Goal: Task Accomplishment & Management: Manage account settings

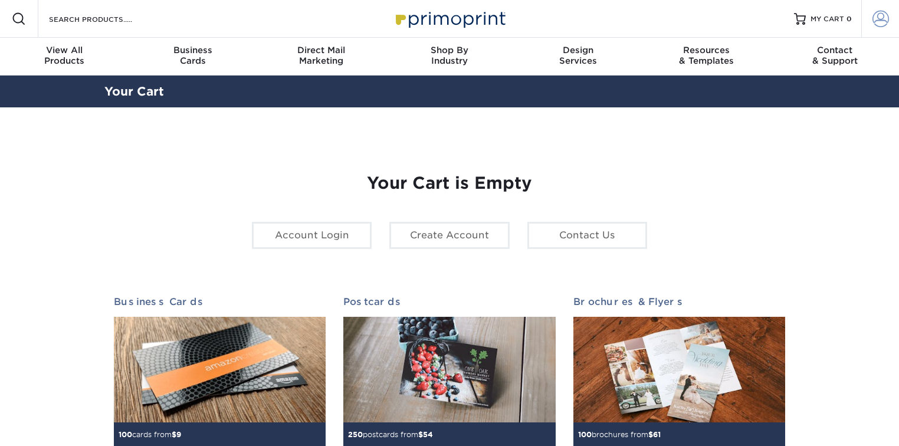
click at [873, 15] on span at bounding box center [881, 19] width 17 height 17
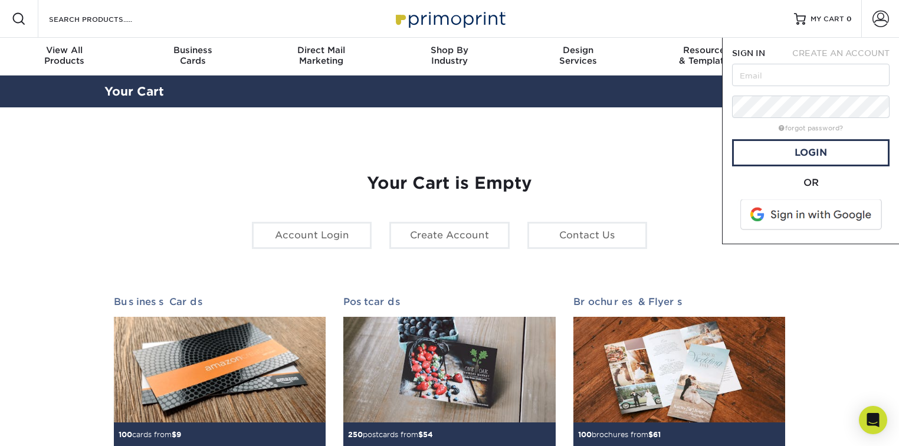
click at [811, 212] on span at bounding box center [812, 214] width 150 height 31
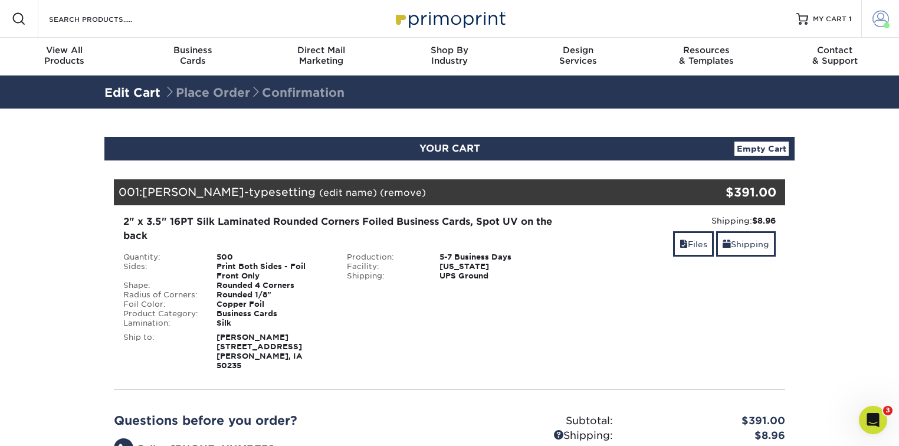
click at [871, 19] on link "Account" at bounding box center [881, 19] width 38 height 38
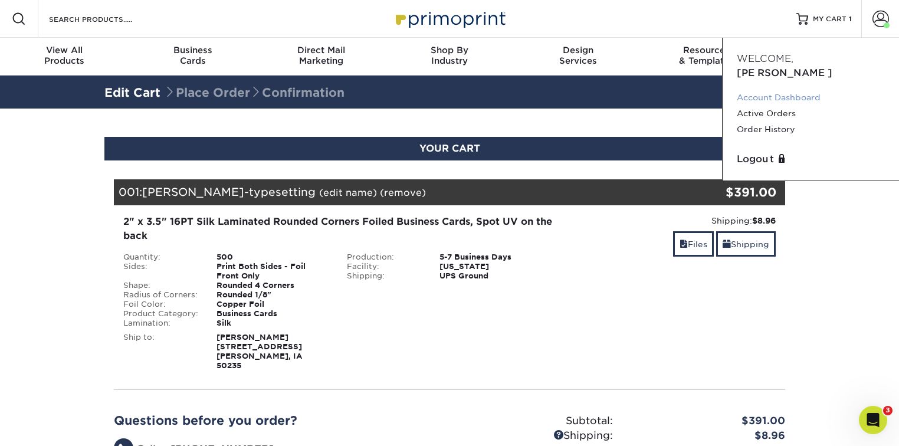
click at [766, 90] on link "Account Dashboard" at bounding box center [811, 98] width 148 height 16
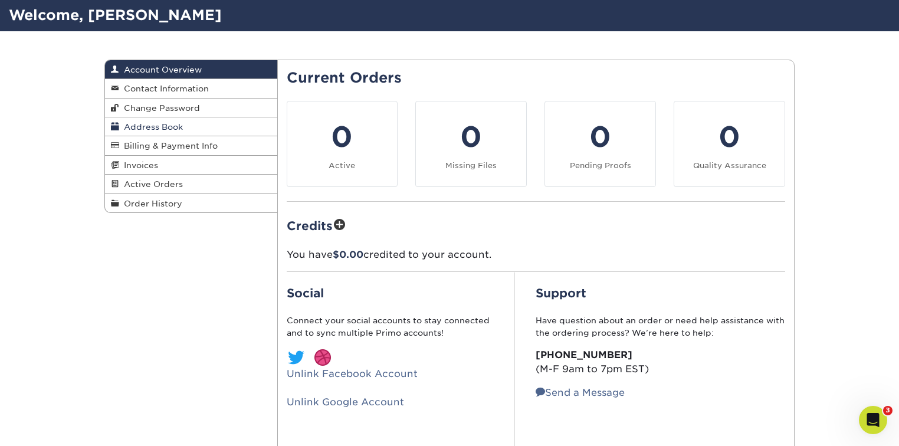
scroll to position [63, 0]
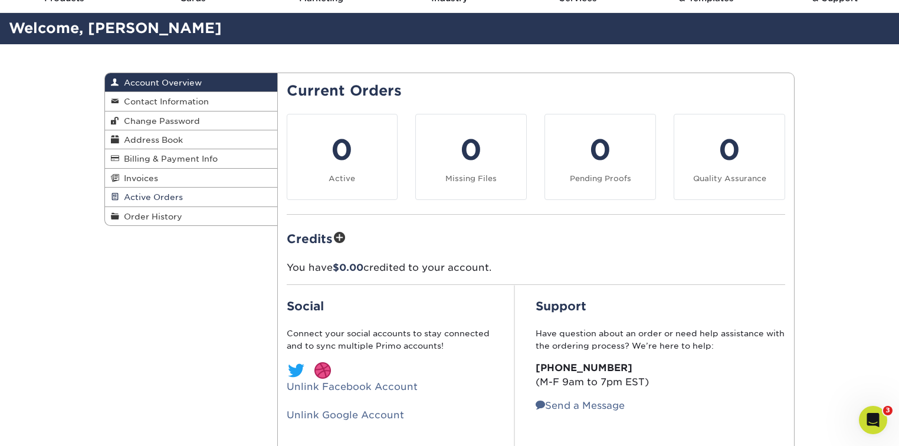
click at [165, 196] on span "Active Orders" at bounding box center [151, 196] width 64 height 9
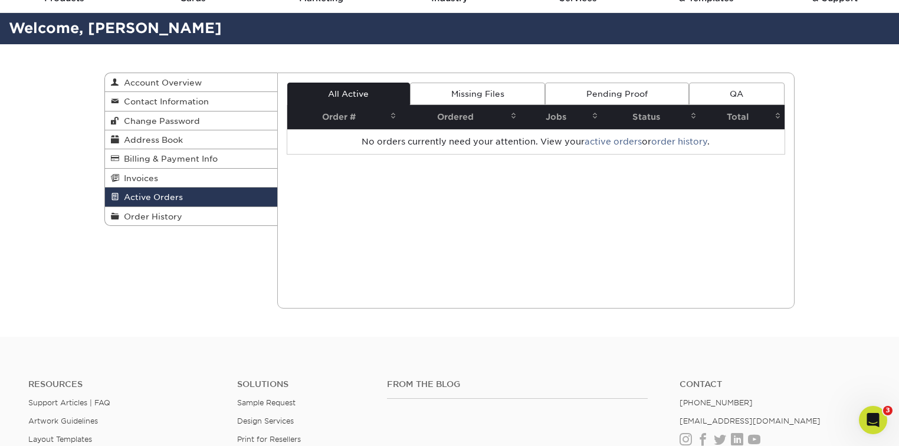
click at [582, 87] on link "Pending Proof" at bounding box center [616, 94] width 143 height 22
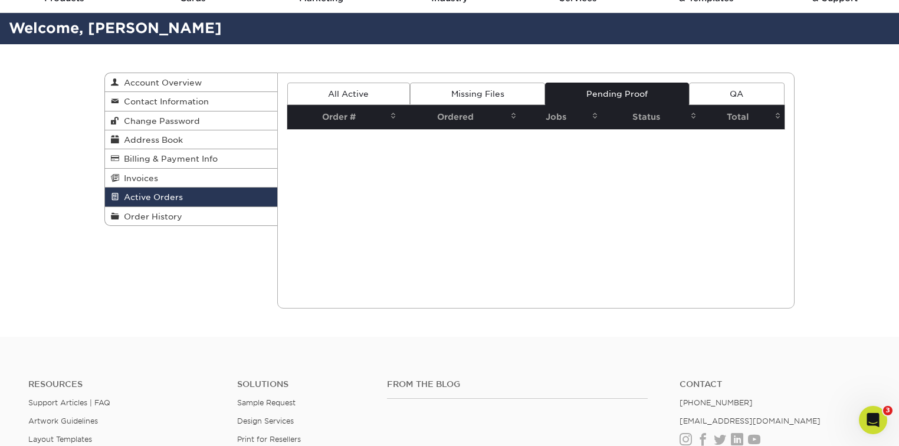
click at [508, 88] on link "Missing Files" at bounding box center [477, 94] width 135 height 22
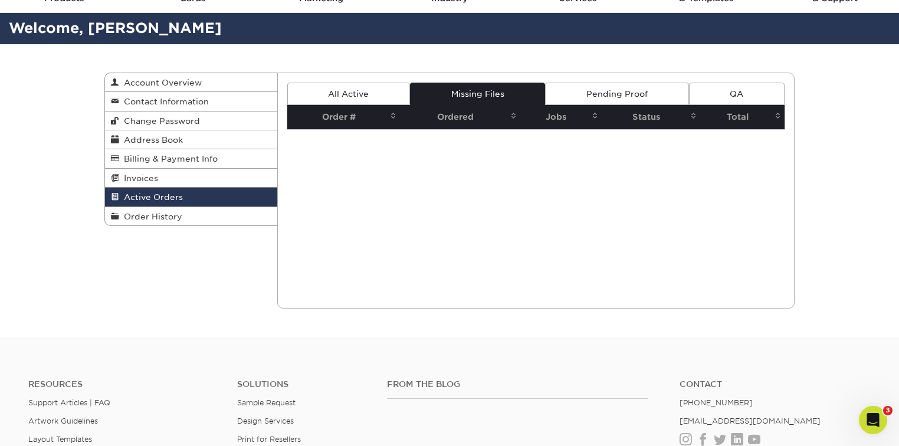
click at [574, 93] on link "Pending Proof" at bounding box center [616, 94] width 143 height 22
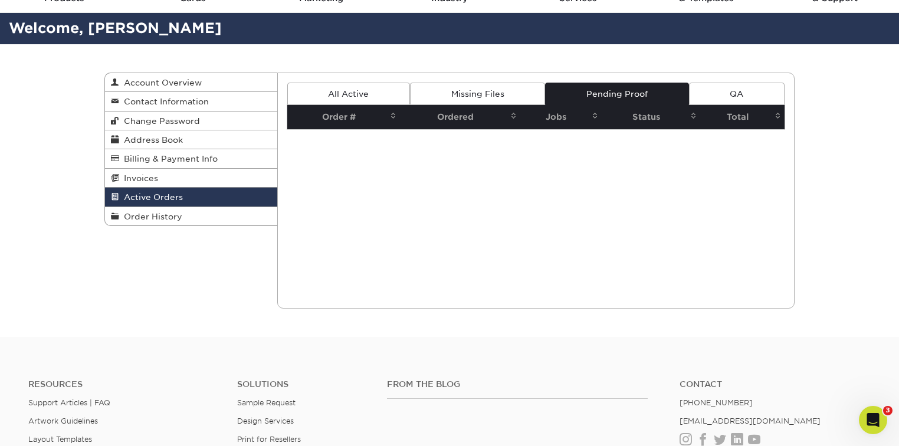
click at [380, 90] on link "All Active" at bounding box center [348, 94] width 123 height 22
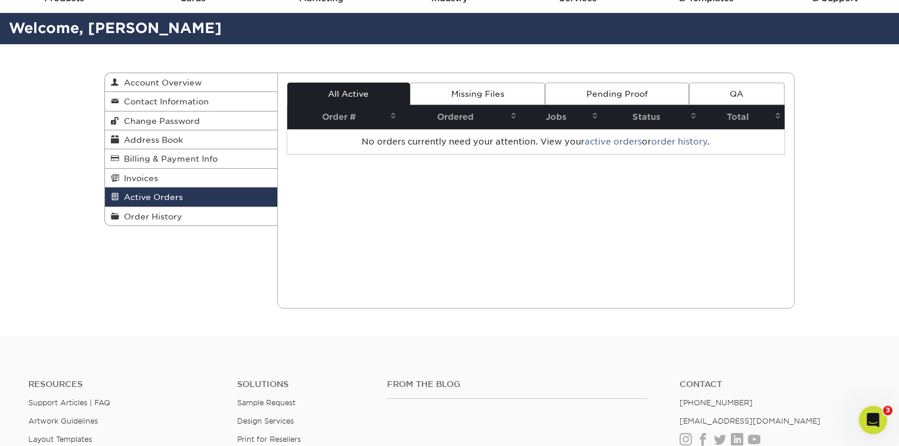
click at [732, 102] on link "QA" at bounding box center [737, 94] width 96 height 22
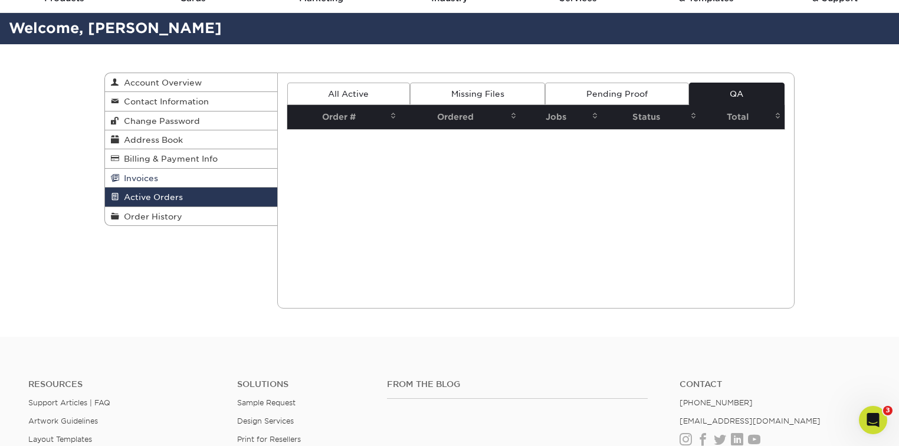
click at [182, 177] on link "Invoices" at bounding box center [191, 178] width 172 height 19
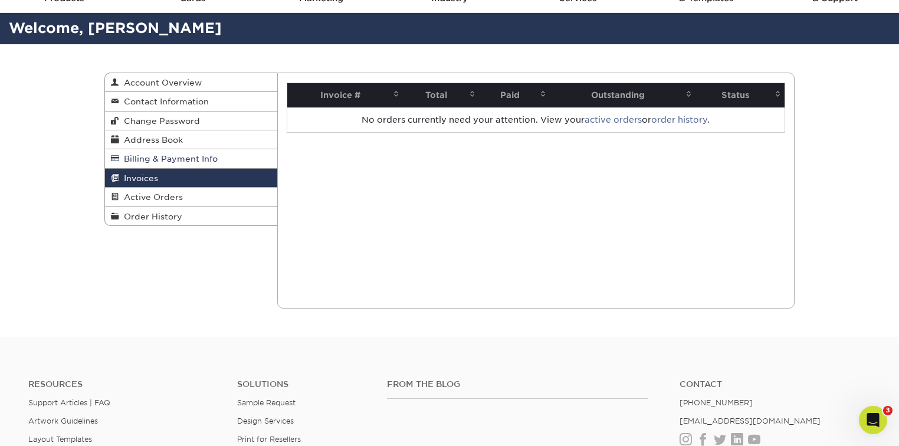
click at [188, 163] on span "Billing & Payment Info" at bounding box center [168, 158] width 99 height 9
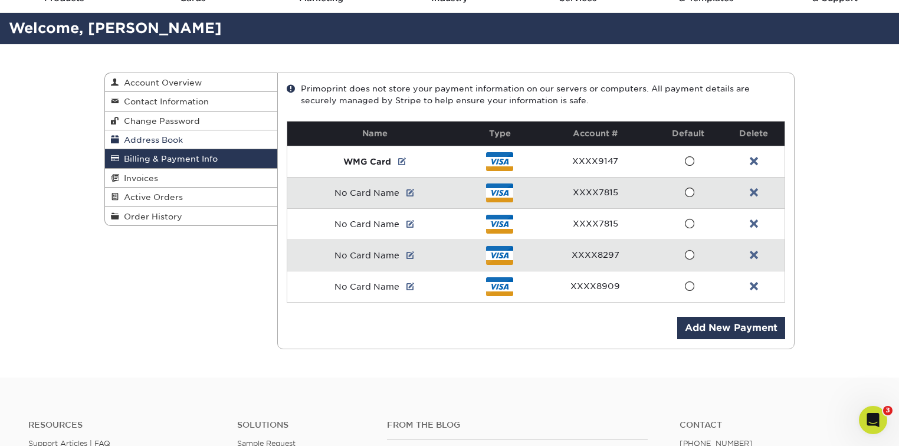
click at [186, 146] on link "Address Book" at bounding box center [191, 139] width 172 height 19
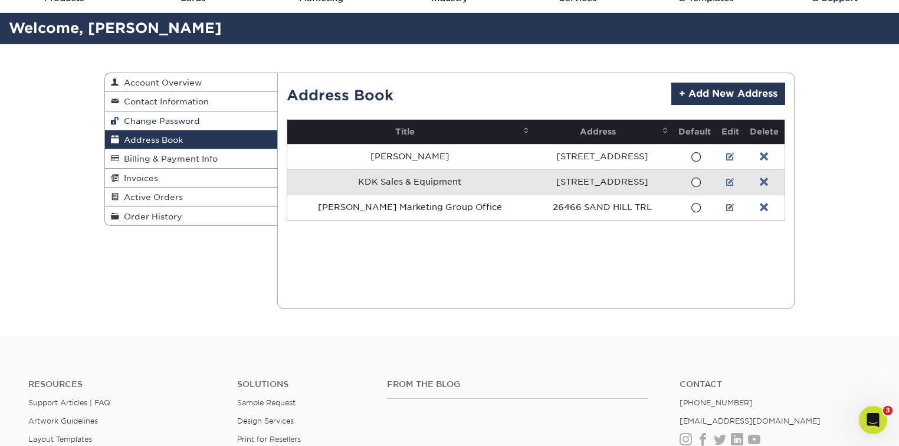
click at [190, 126] on link "Change Password" at bounding box center [191, 121] width 172 height 19
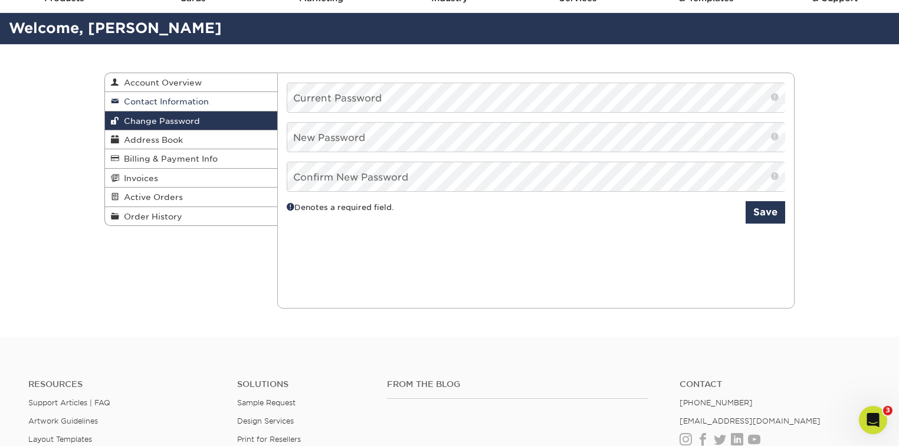
click at [192, 107] on link "Contact Information" at bounding box center [191, 101] width 172 height 19
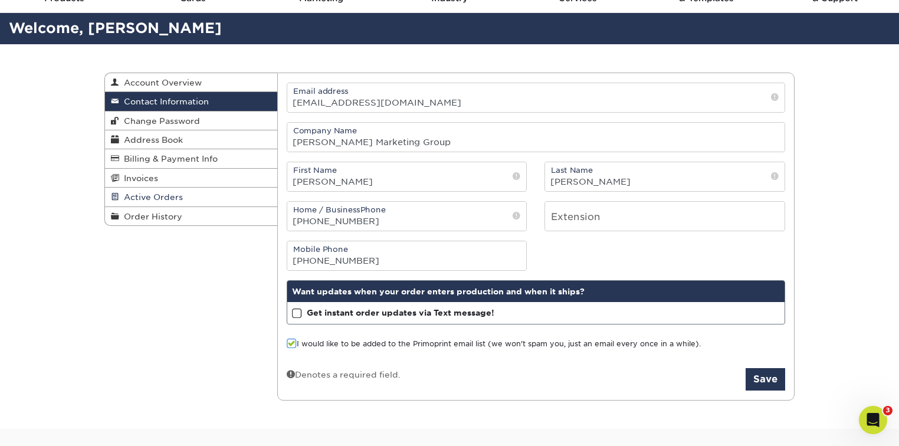
click at [175, 194] on span "Active Orders" at bounding box center [151, 196] width 64 height 9
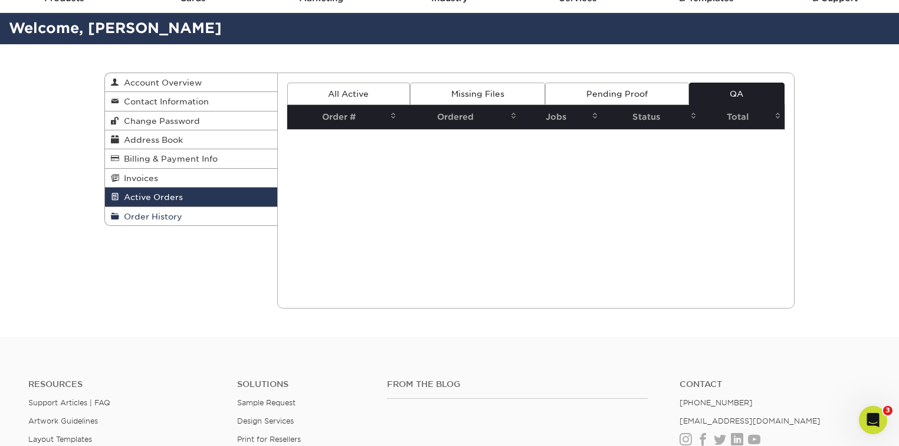
click at [179, 214] on span "Order History" at bounding box center [150, 216] width 63 height 9
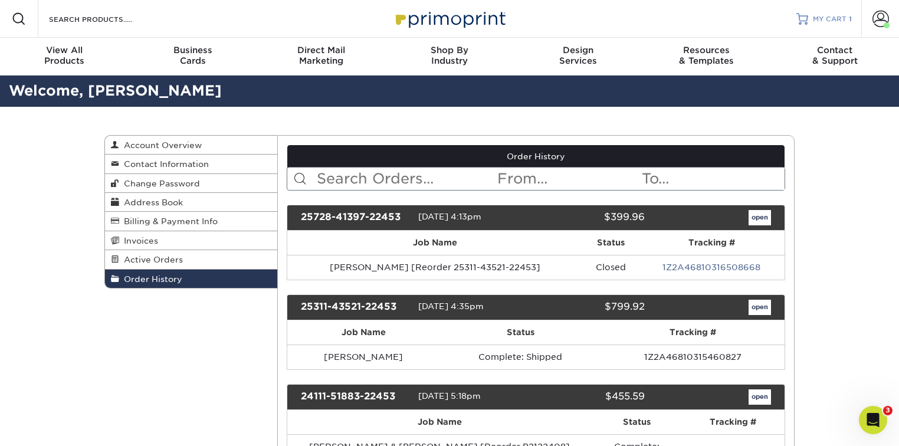
click at [826, 20] on span "MY CART" at bounding box center [830, 19] width 34 height 10
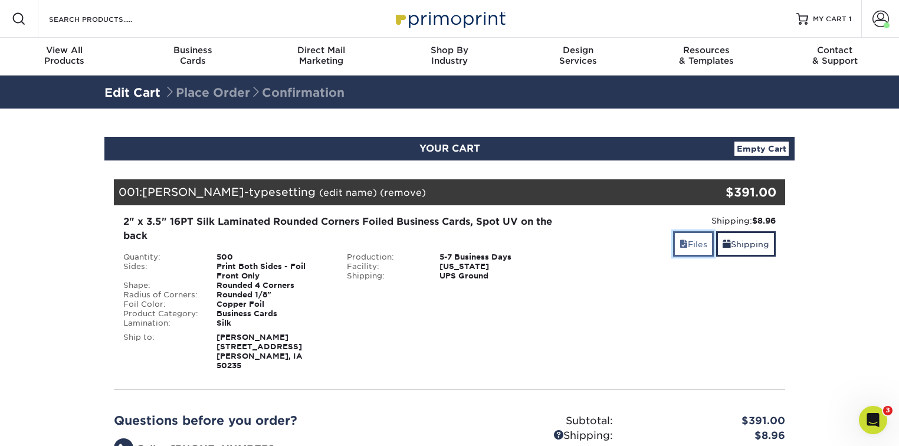
click at [680, 241] on span at bounding box center [684, 244] width 8 height 9
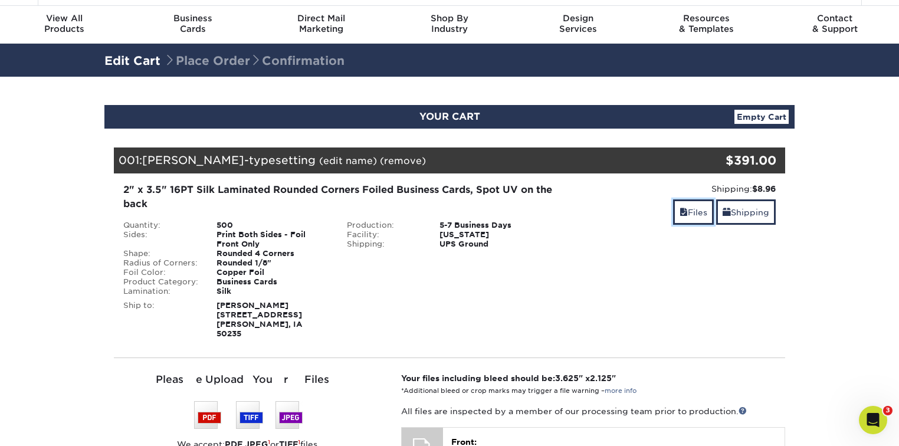
scroll to position [31, 0]
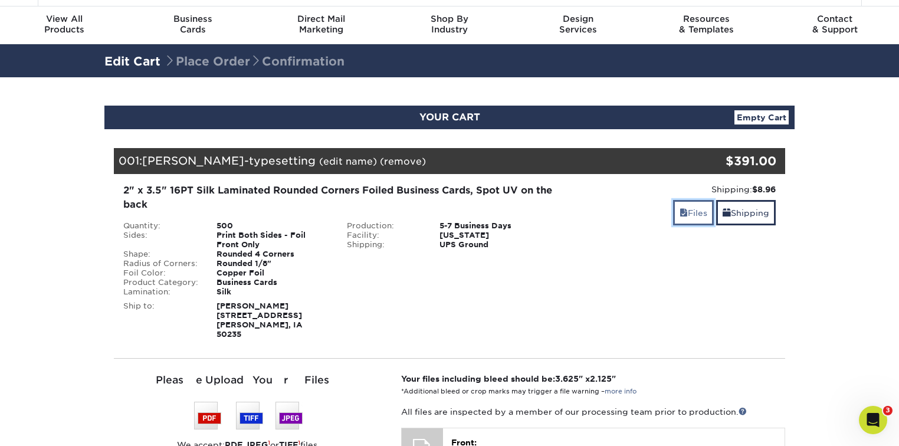
click at [690, 212] on link "Files" at bounding box center [693, 212] width 41 height 25
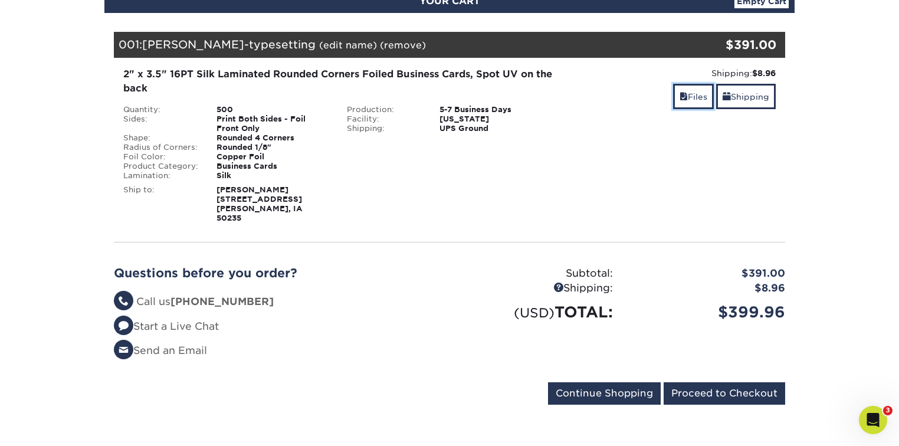
scroll to position [189, 0]
